Goal: Task Accomplishment & Management: Manage account settings

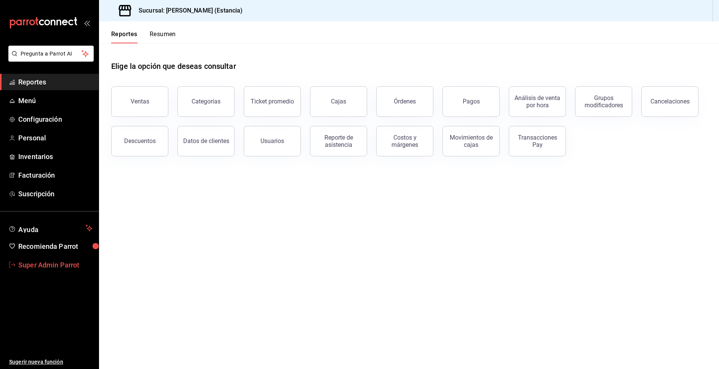
click at [55, 261] on span "Super Admin Parrot" at bounding box center [55, 265] width 74 height 10
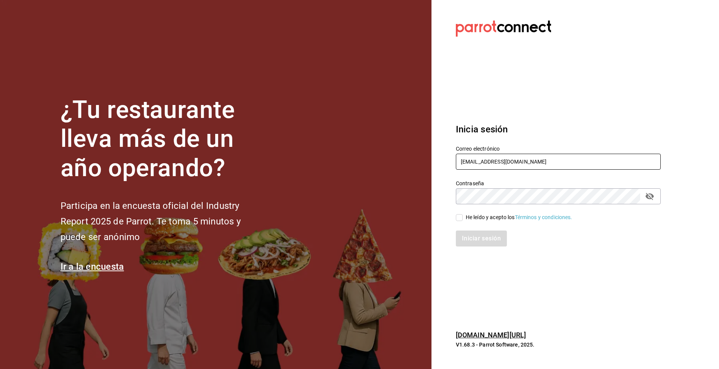
click at [511, 160] on input "racingreality@mty.com" at bounding box center [558, 162] width 205 height 16
paste input "tacos@pancho"
type input "tacos@pancho.com"
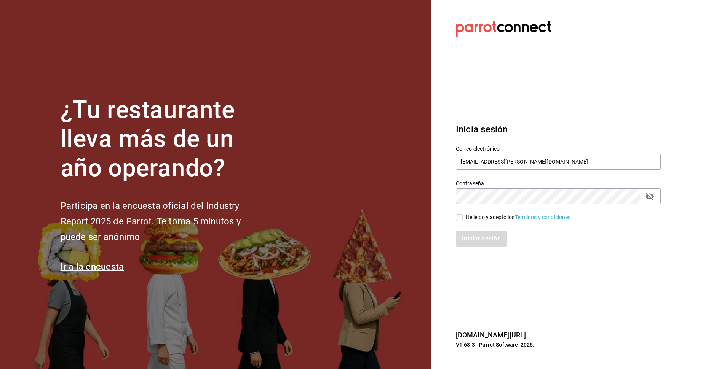
click at [172, 359] on section "¿Tu restaurante lleva más de un año operando? Participa en la encuesta oficial …" at bounding box center [215, 184] width 431 height 369
click at [478, 220] on div "He leído y acepto los Términos y condiciones." at bounding box center [519, 218] width 107 height 8
click at [463, 220] on input "He leído y acepto los Términos y condiciones." at bounding box center [459, 217] width 7 height 7
checkbox input "true"
click at [488, 238] on button "Iniciar sesión" at bounding box center [482, 239] width 52 height 16
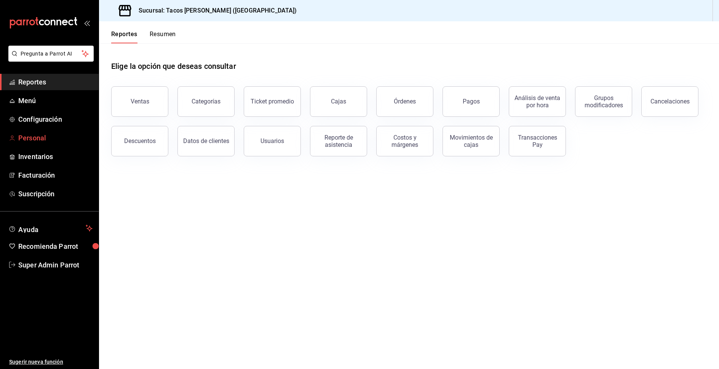
click at [34, 138] on span "Personal" at bounding box center [55, 138] width 74 height 10
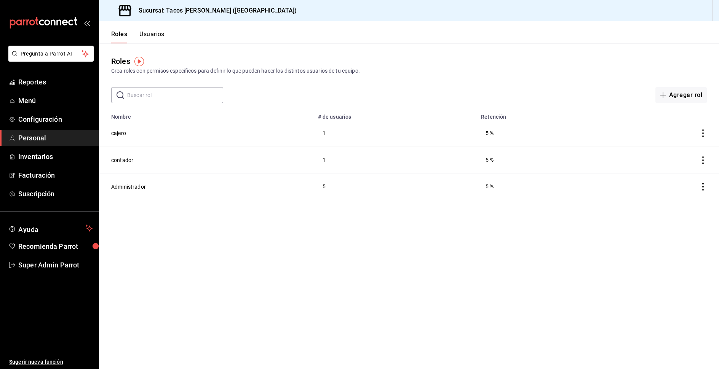
click at [158, 32] on button "Usuarios" at bounding box center [151, 36] width 25 height 13
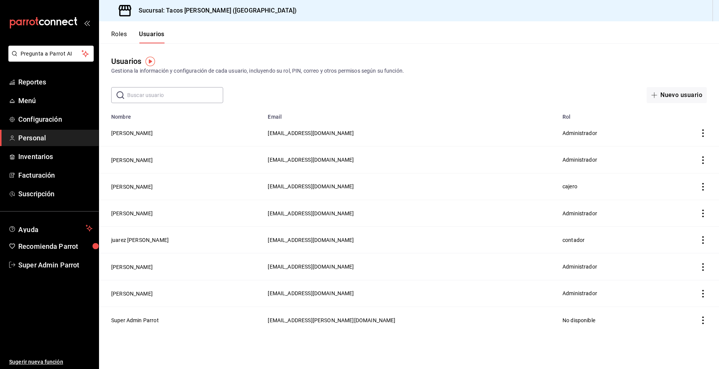
click at [185, 91] on input "text" at bounding box center [175, 95] width 96 height 15
click at [146, 321] on button "Super Admin Parrot" at bounding box center [135, 321] width 48 height 8
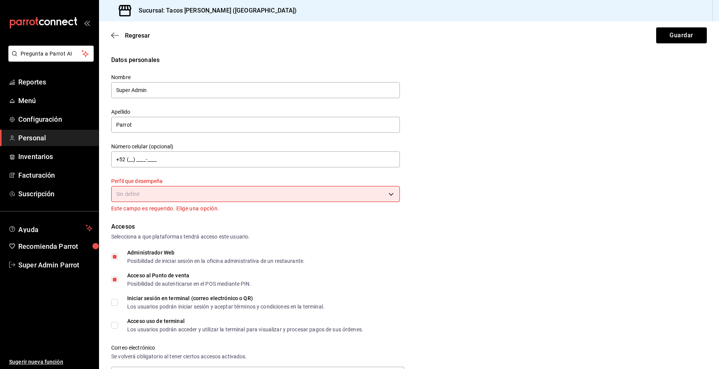
scroll to position [248, 0]
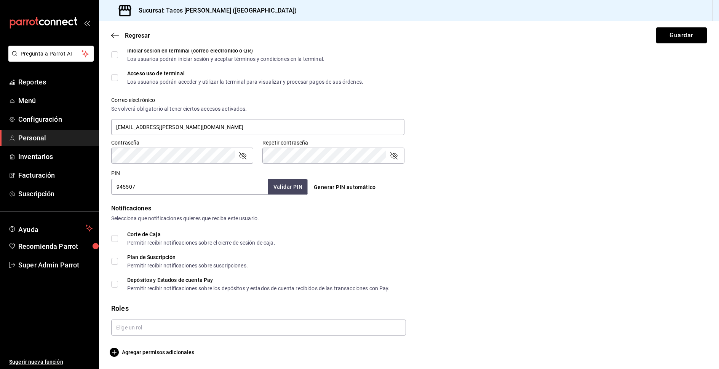
click at [111, 77] on div "Datos personales Nombre Super Admin Apellido Parrot Número celular (opcional) +…" at bounding box center [409, 82] width 620 height 549
click at [118, 79] on input "Acceso uso de terminal Los usuarios podrán acceder y utilizar la terminal para …" at bounding box center [114, 77] width 7 height 7
checkbox input "true"
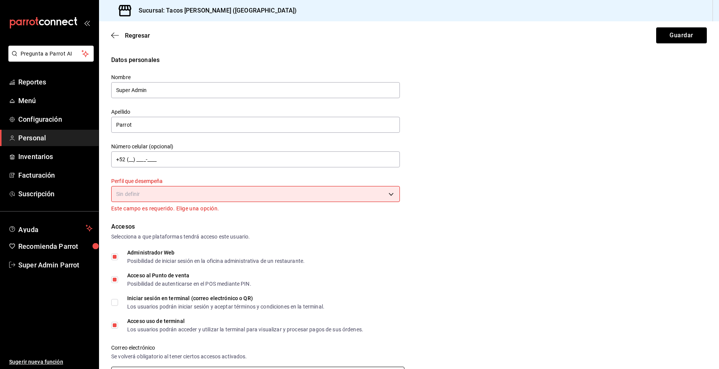
scroll to position [1, 0]
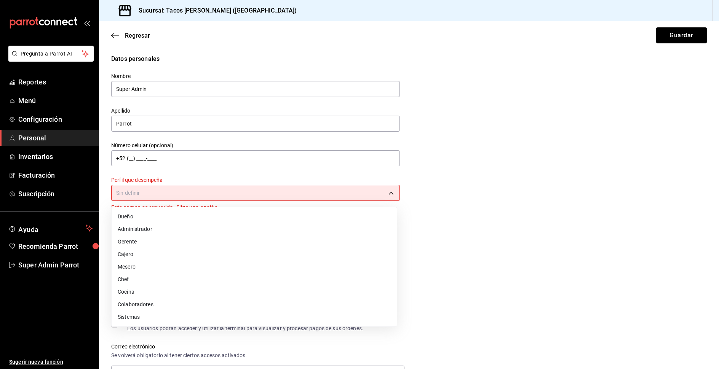
click at [235, 197] on body "Pregunta a Parrot AI Reportes Menú Configuración Personal Inventarios Facturaci…" at bounding box center [359, 184] width 719 height 369
click at [167, 230] on li "Administrador" at bounding box center [254, 229] width 285 height 13
type input "ADMIN"
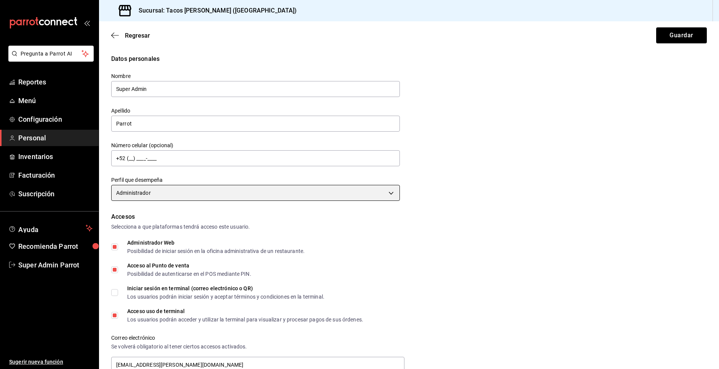
scroll to position [239, 0]
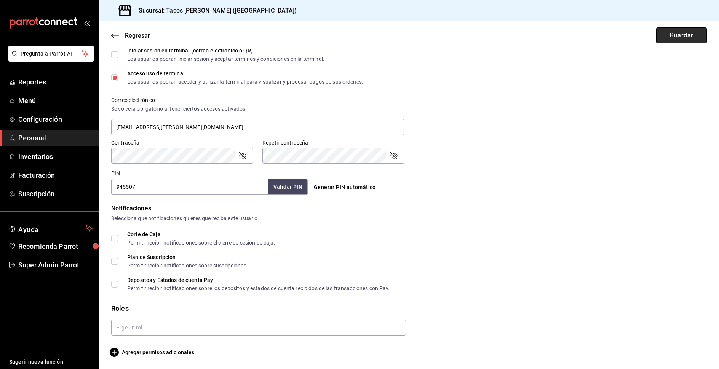
click at [674, 37] on button "Guardar" at bounding box center [681, 35] width 51 height 16
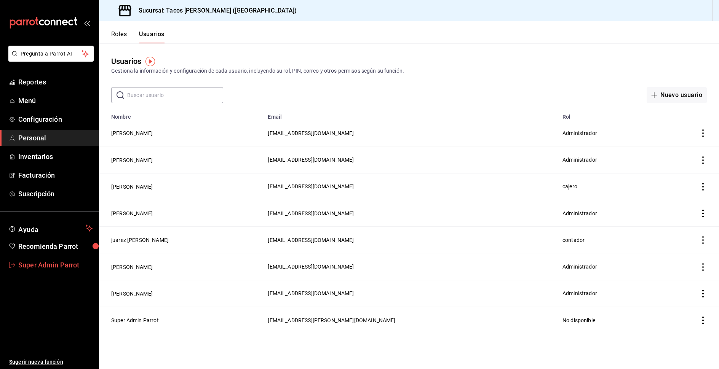
click at [65, 268] on span "Super Admin Parrot" at bounding box center [55, 265] width 74 height 10
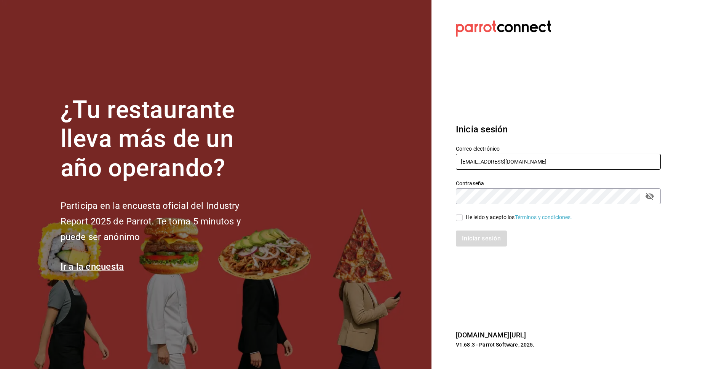
click at [473, 168] on input "racingreality@mty.com" at bounding box center [558, 162] width 205 height 16
paste input "tacospedro@escobedo"
type input "[EMAIL_ADDRESS][PERSON_NAME][DOMAIN_NAME]"
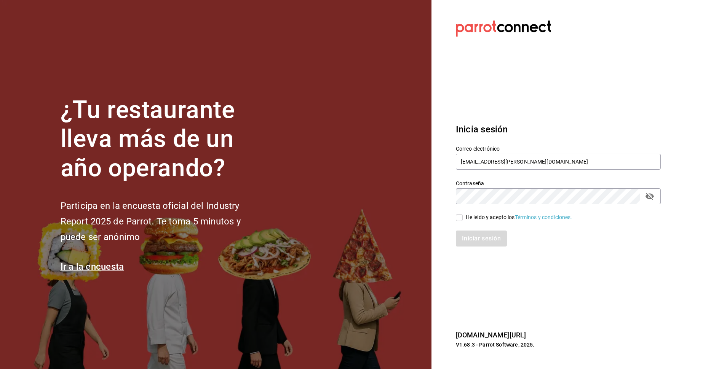
click at [493, 220] on div "He leído y acepto los Términos y condiciones." at bounding box center [519, 218] width 107 height 8
click at [463, 220] on input "He leído y acepto los Términos y condiciones." at bounding box center [459, 217] width 7 height 7
checkbox input "true"
click at [494, 243] on button "Iniciar sesión" at bounding box center [482, 239] width 52 height 16
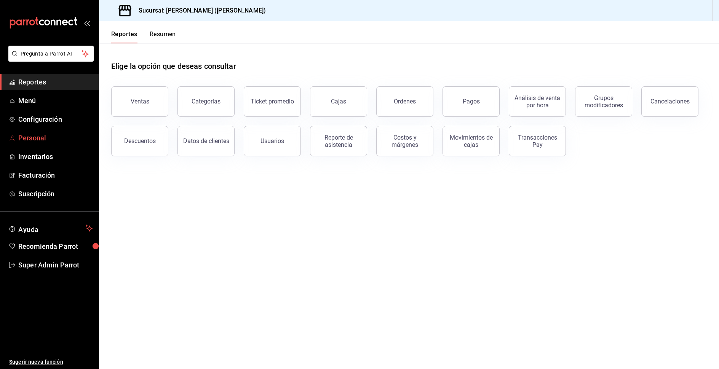
click at [32, 141] on span "Personal" at bounding box center [55, 138] width 74 height 10
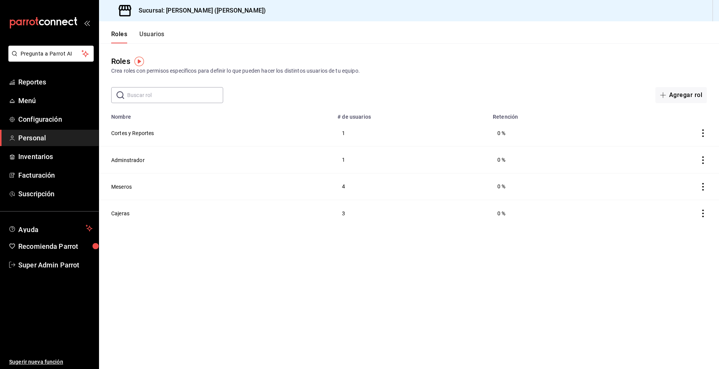
click at [156, 34] on button "Usuarios" at bounding box center [151, 36] width 25 height 13
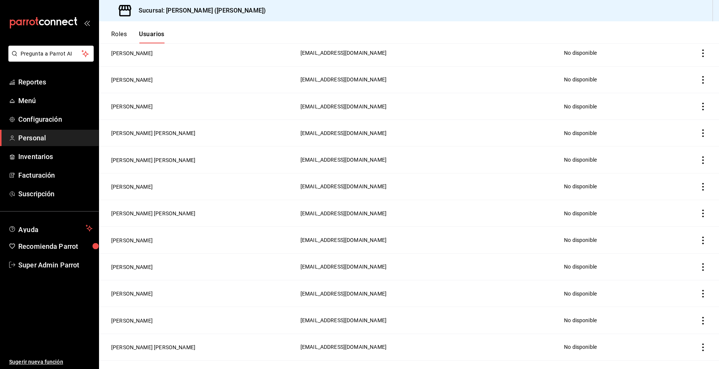
scroll to position [982, 0]
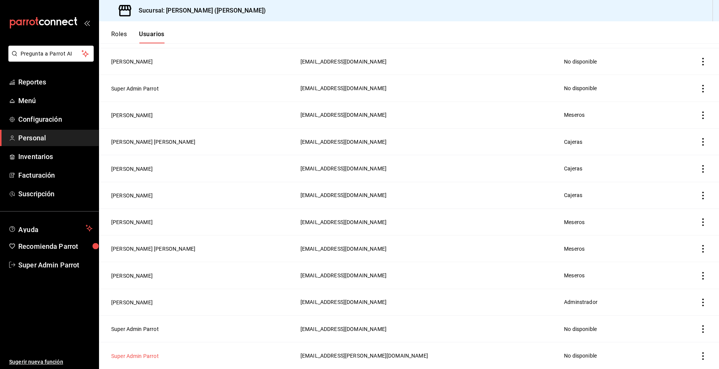
click at [141, 354] on button "Super Admin Parrot" at bounding box center [135, 357] width 48 height 8
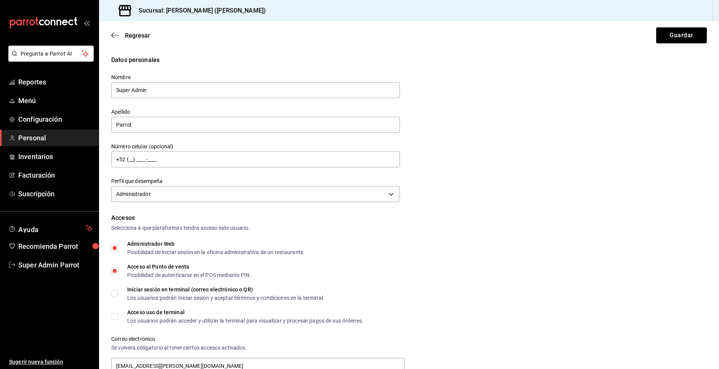
scroll to position [239, 0]
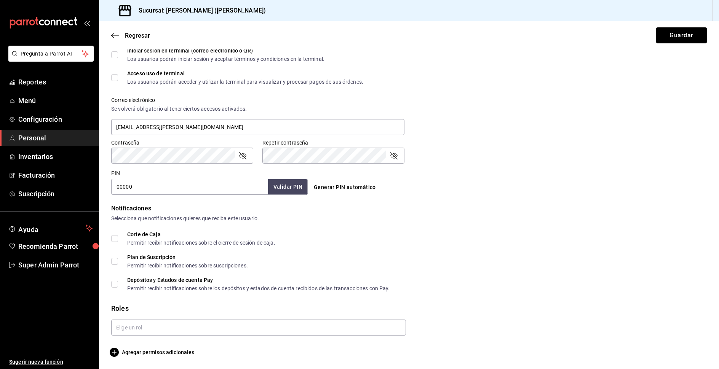
click at [153, 188] on input "00000" at bounding box center [189, 187] width 157 height 16
type input "945507"
click at [682, 37] on button "Guardar" at bounding box center [681, 35] width 51 height 16
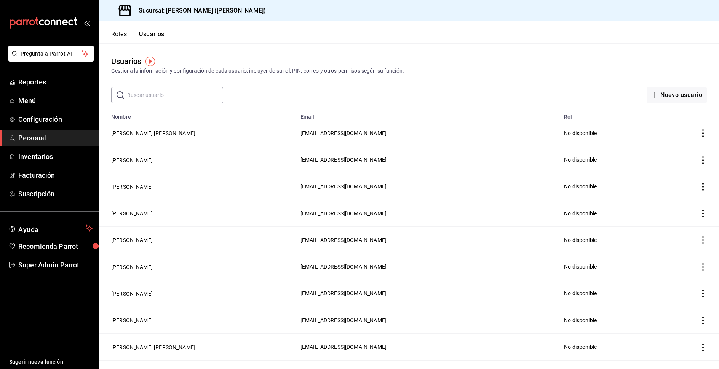
click at [275, 1] on div "Sucursal: Tacos don Pedro (Escobedo)" at bounding box center [409, 10] width 620 height 21
click at [53, 269] on span "Super Admin Parrot" at bounding box center [55, 265] width 74 height 10
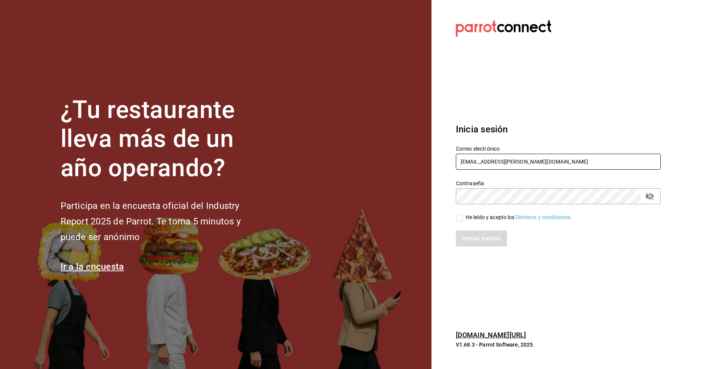
click at [522, 161] on input "[EMAIL_ADDRESS][PERSON_NAME][DOMAIN_NAME]" at bounding box center [558, 162] width 205 height 16
paste input "tec"
type input "[EMAIL_ADDRESS][DOMAIN_NAME]"
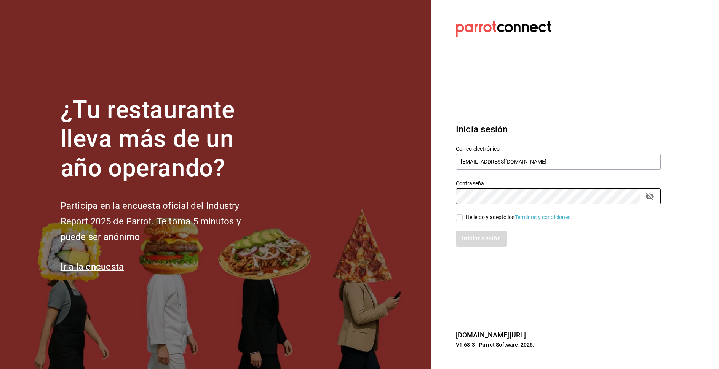
click at [476, 217] on div "He leído y acepto los Términos y condiciones." at bounding box center [519, 218] width 107 height 8
click at [463, 217] on input "He leído y acepto los Términos y condiciones." at bounding box center [459, 217] width 7 height 7
checkbox input "true"
click at [486, 236] on button "Iniciar sesión" at bounding box center [482, 239] width 52 height 16
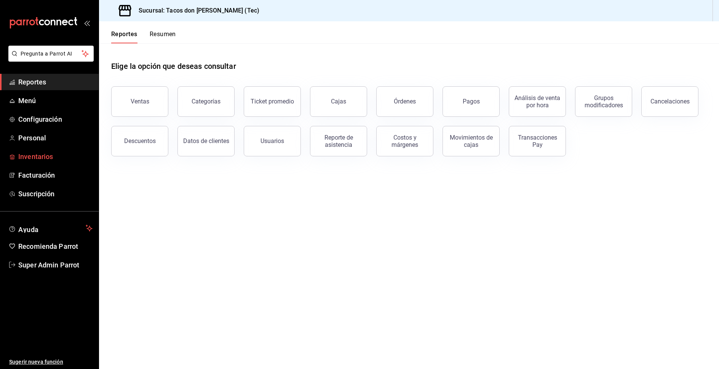
click at [32, 160] on span "Inventarios" at bounding box center [55, 157] width 74 height 10
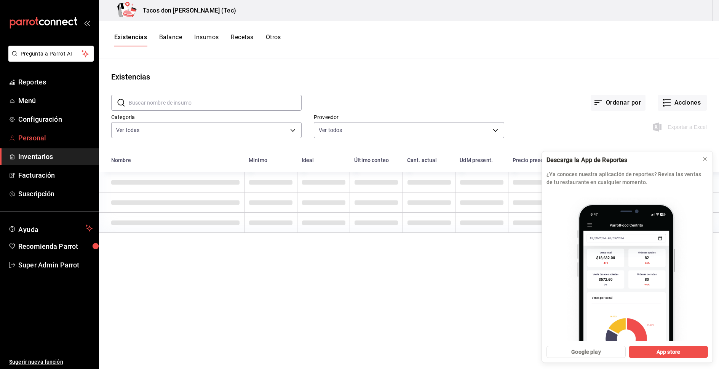
click at [31, 136] on span "Personal" at bounding box center [55, 138] width 74 height 10
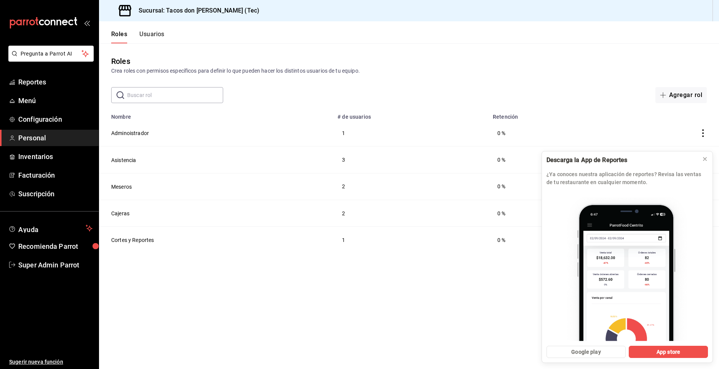
click at [155, 37] on button "Usuarios" at bounding box center [151, 36] width 25 height 13
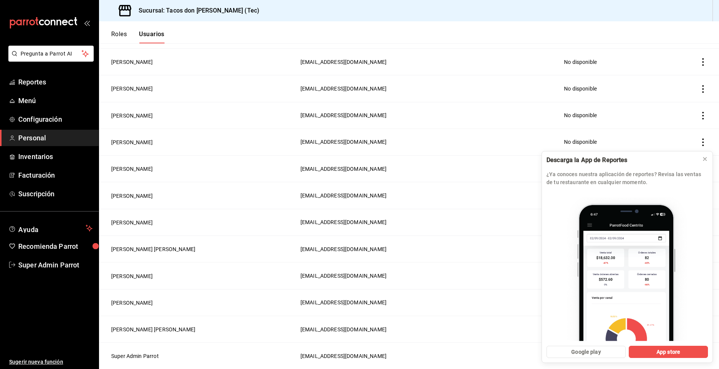
scroll to position [874, 0]
click at [142, 170] on button "[PERSON_NAME]" at bounding box center [132, 169] width 42 height 8
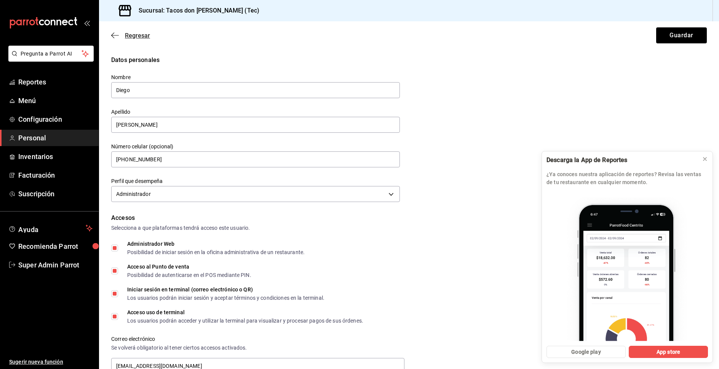
click at [114, 32] on span "Regresar" at bounding box center [130, 35] width 39 height 7
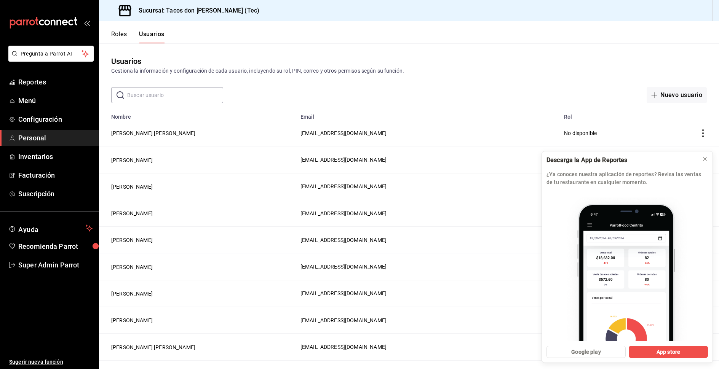
click at [119, 31] on button "Roles" at bounding box center [119, 36] width 16 height 13
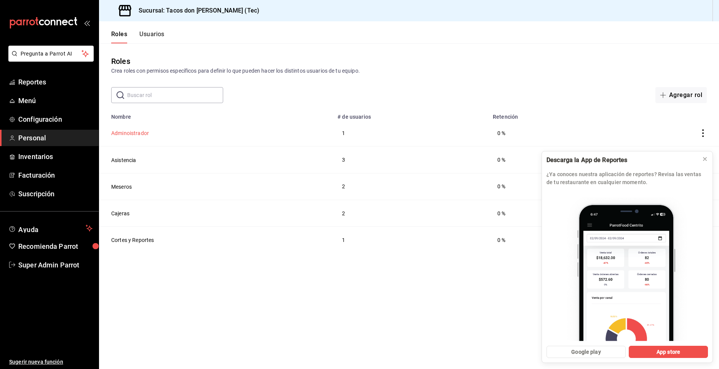
click at [139, 136] on button "Adminoistrador" at bounding box center [130, 133] width 38 height 8
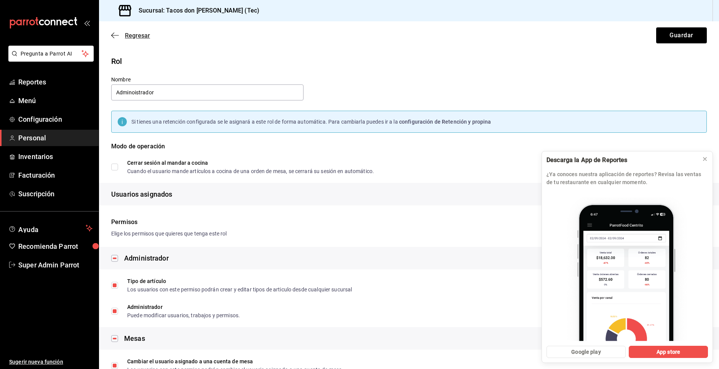
click at [116, 38] on icon "button" at bounding box center [115, 35] width 8 height 7
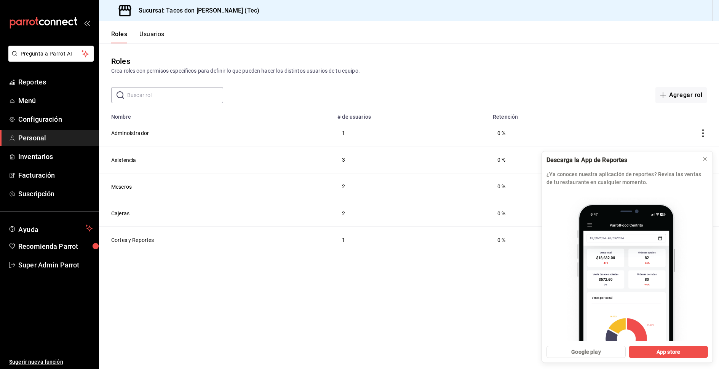
click at [44, 137] on span "Personal" at bounding box center [55, 138] width 74 height 10
click at [40, 127] on link "Configuración" at bounding box center [49, 119] width 99 height 16
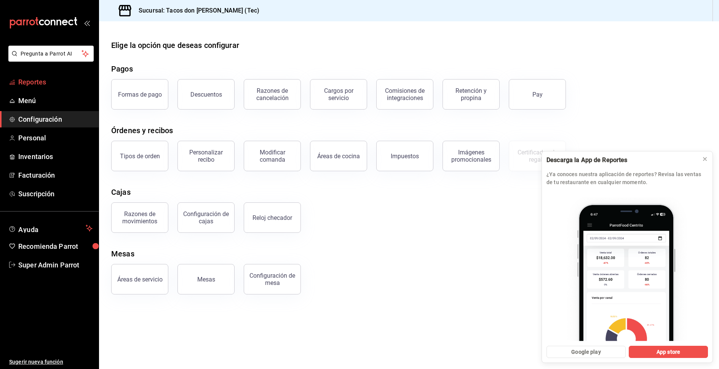
click at [50, 85] on span "Reportes" at bounding box center [55, 82] width 74 height 10
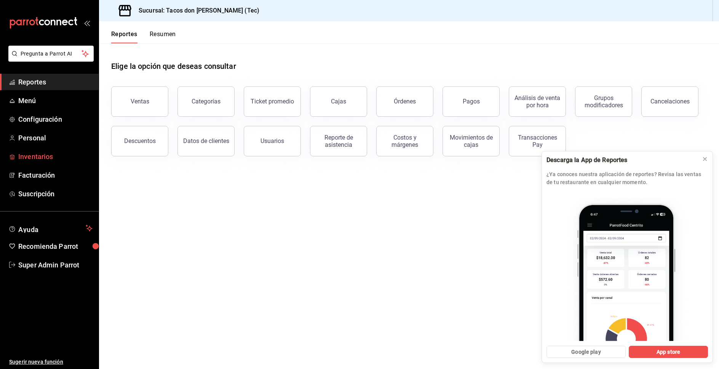
click at [40, 150] on link "Inventarios" at bounding box center [49, 156] width 99 height 16
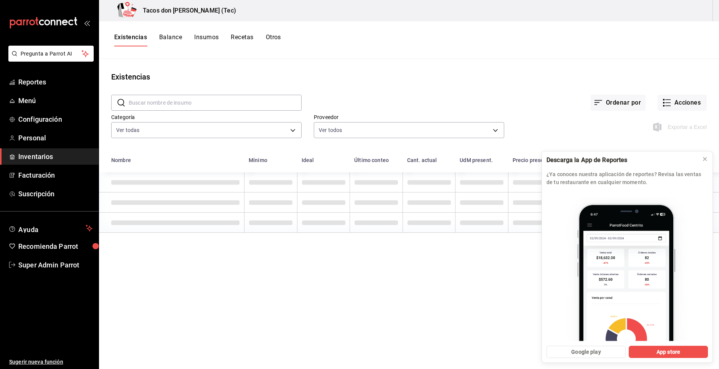
click at [201, 36] on button "Insumos" at bounding box center [206, 40] width 24 height 13
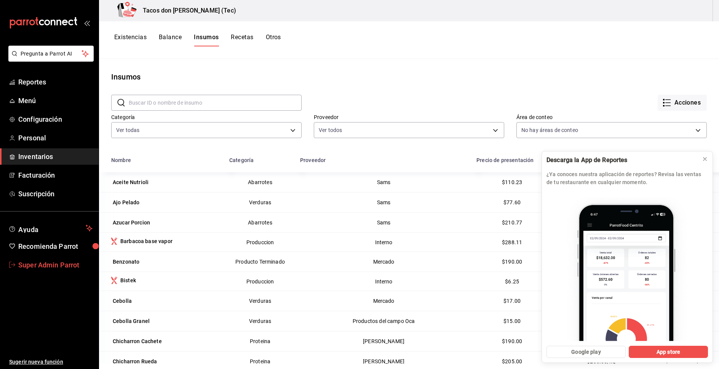
click at [45, 264] on span "Super Admin Parrot" at bounding box center [55, 265] width 74 height 10
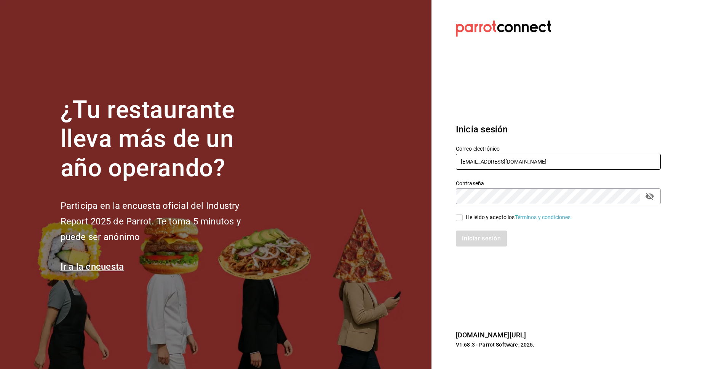
click at [516, 160] on input "tacospedro@tec.com" at bounding box center [558, 162] width 205 height 16
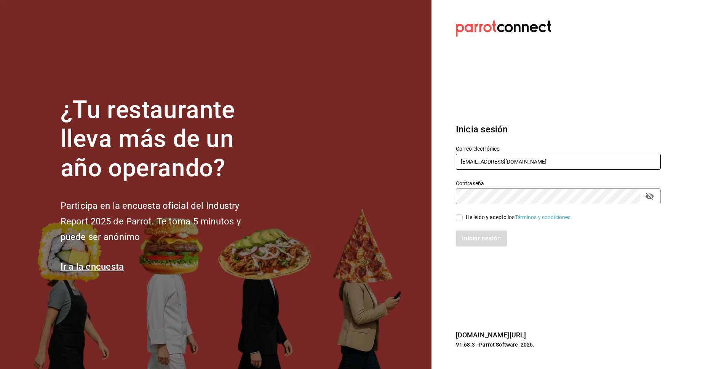
click at [516, 160] on input "tacospedro@tec.com" at bounding box center [558, 162] width 205 height 16
click at [464, 164] on input "facdonpedro@gmail.com" at bounding box center [558, 162] width 205 height 16
click at [530, 256] on section "Datos incorrectos. Verifica que tu Correo o Contraseña estén bien escritos. Ini…" at bounding box center [554, 184] width 247 height 369
click at [465, 162] on input "tacdonpedro@gmail.com" at bounding box center [558, 162] width 205 height 16
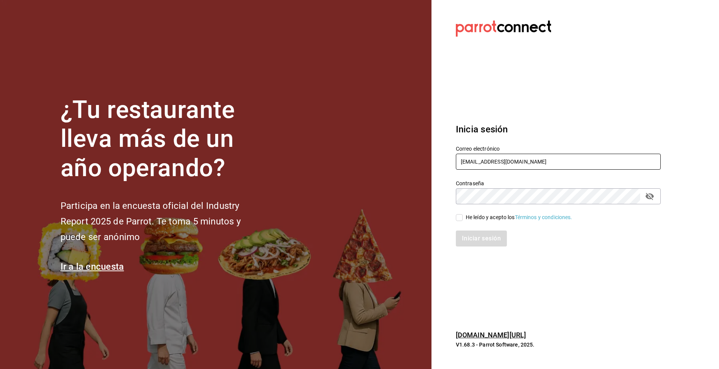
type input "facdonpedro@gmail.com"
click at [482, 222] on div "Iniciar sesión" at bounding box center [554, 234] width 214 height 25
click at [464, 217] on span "He leído y acepto los Términos y condiciones." at bounding box center [518, 218] width 110 height 8
click at [463, 217] on input "He leído y acepto los Términos y condiciones." at bounding box center [459, 217] width 7 height 7
checkbox input "true"
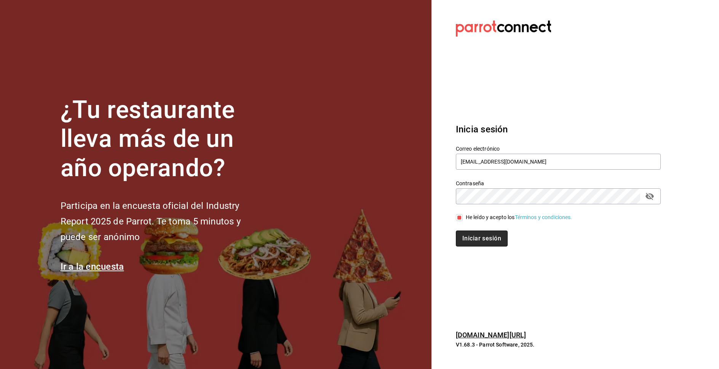
click at [480, 237] on button "Iniciar sesión" at bounding box center [482, 239] width 52 height 16
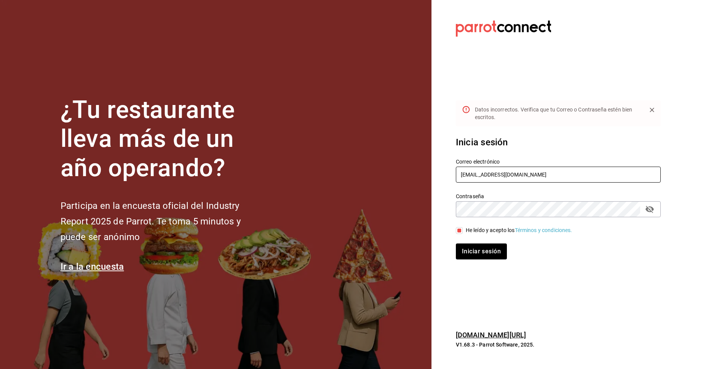
click at [463, 177] on input "facdonpedro@gmail.com" at bounding box center [558, 175] width 205 height 16
click at [494, 255] on button "Iniciar sesión" at bounding box center [482, 252] width 52 height 16
click at [507, 181] on input "tacdonpedro@gmail.com" at bounding box center [558, 175] width 205 height 16
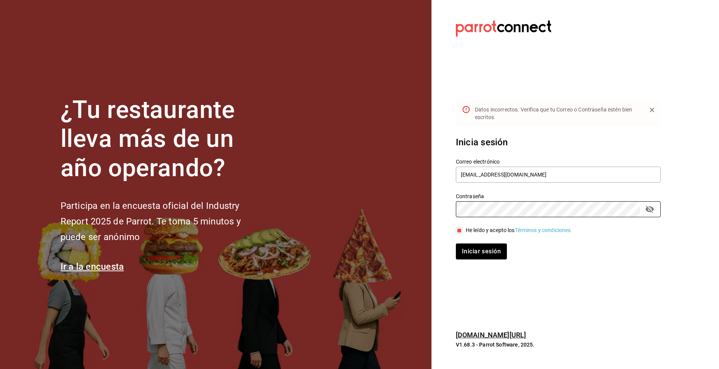
click at [456, 244] on button "Iniciar sesión" at bounding box center [481, 252] width 51 height 16
click at [463, 179] on input "tacdonpedro@gmail.com" at bounding box center [558, 175] width 205 height 16
click at [464, 176] on input "tacdonpedro@gmail.com" at bounding box center [558, 175] width 205 height 16
type input "facdonpedro@gmail.com"
click at [486, 255] on button "Iniciar sesión" at bounding box center [482, 252] width 52 height 16
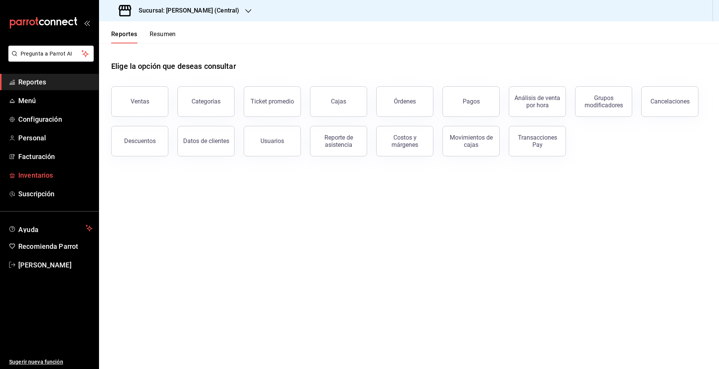
click at [41, 172] on span "Inventarios" at bounding box center [55, 175] width 74 height 10
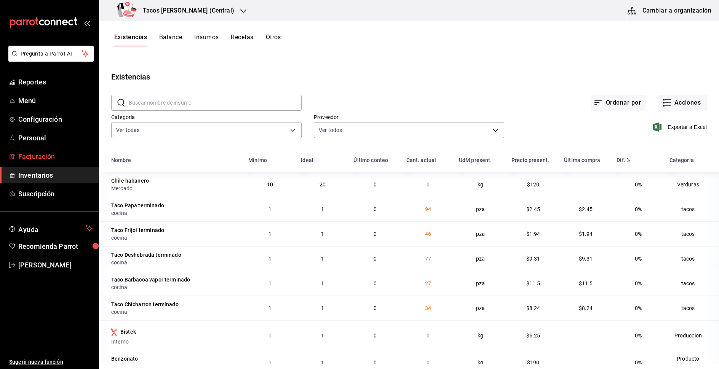
click at [39, 159] on span "Facturación" at bounding box center [55, 157] width 74 height 10
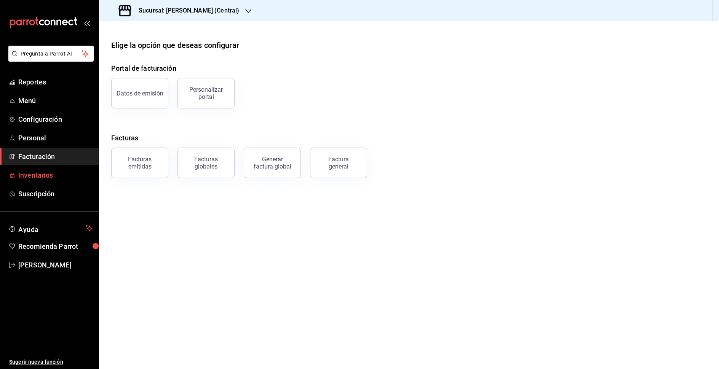
click at [42, 177] on span "Inventarios" at bounding box center [55, 175] width 74 height 10
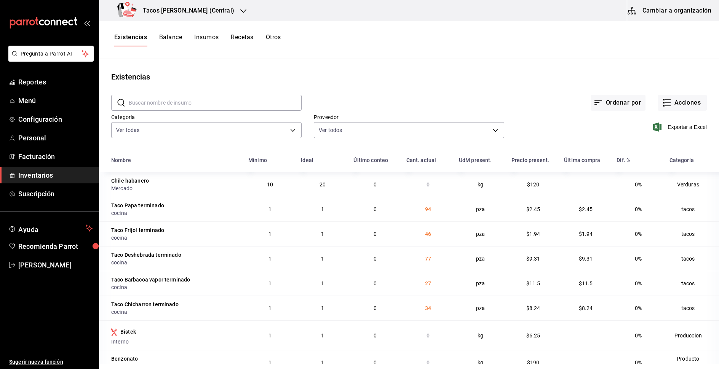
click at [215, 11] on h3 "Tacos Don Pedro (Central)" at bounding box center [185, 10] width 97 height 9
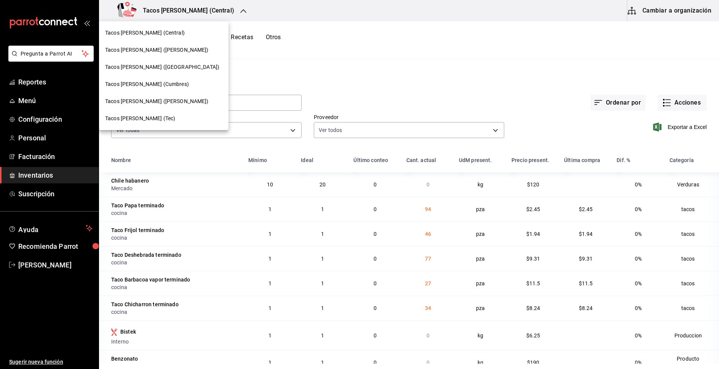
click at [152, 116] on span "Tacos [PERSON_NAME] (Tec)" at bounding box center [140, 119] width 70 height 8
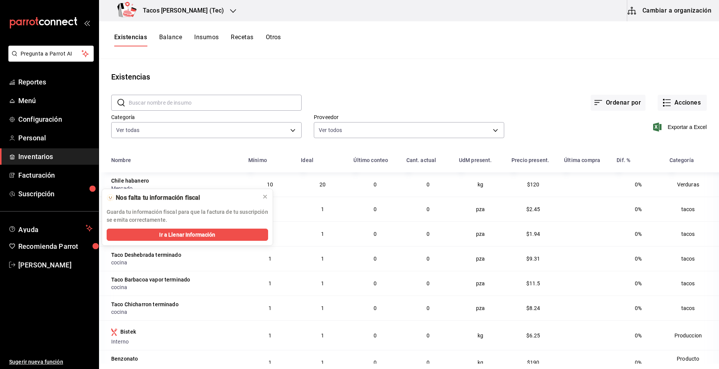
click at [657, 15] on button "Cambiar a organización" at bounding box center [670, 10] width 86 height 21
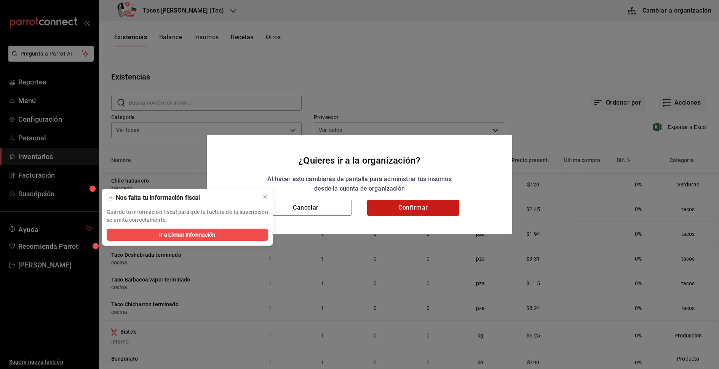
click at [407, 208] on button "Confirmar" at bounding box center [413, 208] width 92 height 16
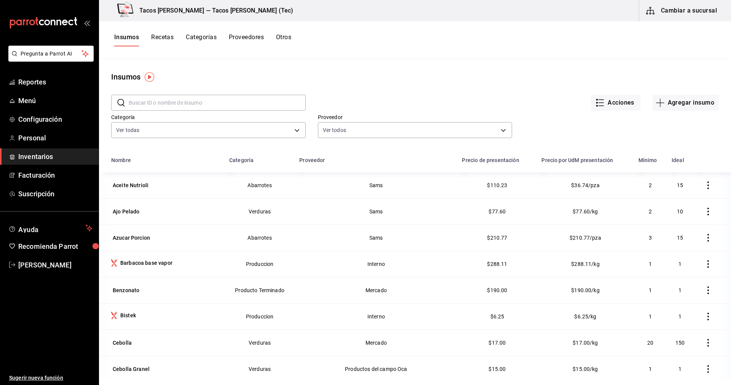
click at [168, 39] on button "Recetas" at bounding box center [162, 40] width 22 height 13
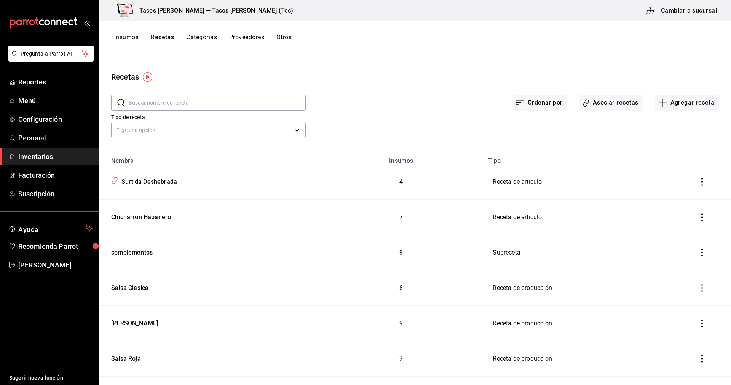
click at [273, 64] on div "Recetas ​ ​ Ordenar por Asociar recetas Agregar receta Tipo de receta Elige una…" at bounding box center [415, 219] width 632 height 321
click at [125, 38] on button "Insumos" at bounding box center [126, 40] width 24 height 13
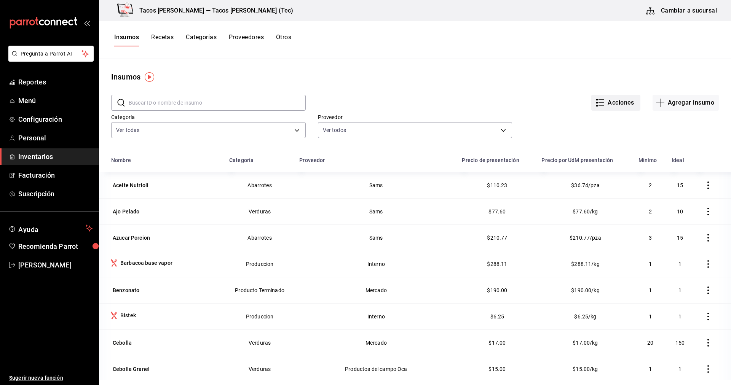
click at [598, 101] on icon "button" at bounding box center [599, 102] width 9 height 9
click at [533, 94] on div at bounding box center [365, 192] width 731 height 385
click at [598, 104] on icon "button" at bounding box center [599, 102] width 9 height 9
click at [516, 99] on div at bounding box center [365, 192] width 731 height 385
click at [692, 12] on button "Cambiar a sucursal" at bounding box center [682, 10] width 86 height 21
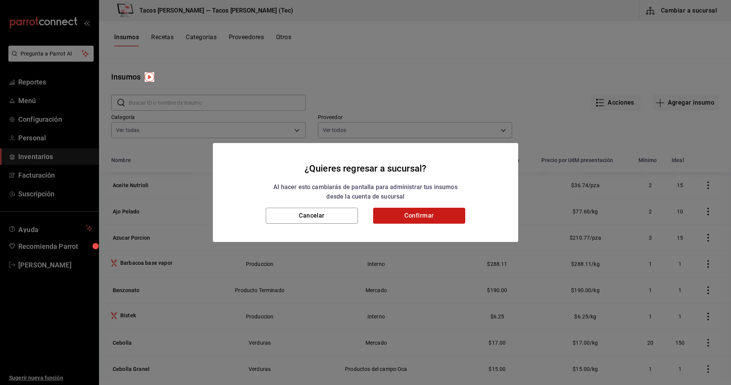
click at [433, 219] on button "Confirmar" at bounding box center [419, 216] width 92 height 16
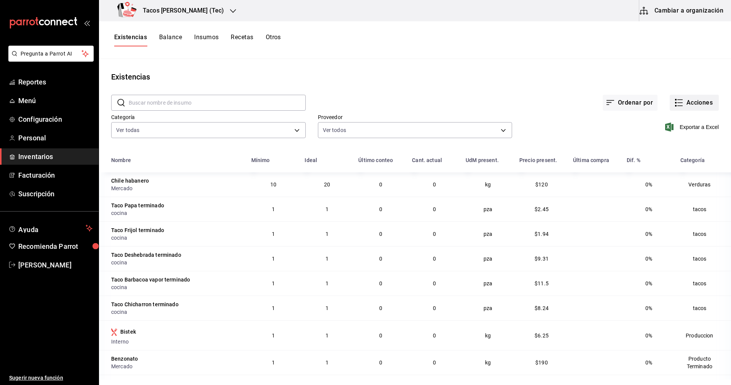
click at [679, 105] on button "Acciones" at bounding box center [694, 103] width 49 height 16
click at [583, 93] on div at bounding box center [365, 192] width 731 height 385
click at [696, 96] on button "Acciones" at bounding box center [694, 103] width 49 height 16
